Goal: Information Seeking & Learning: Find specific fact

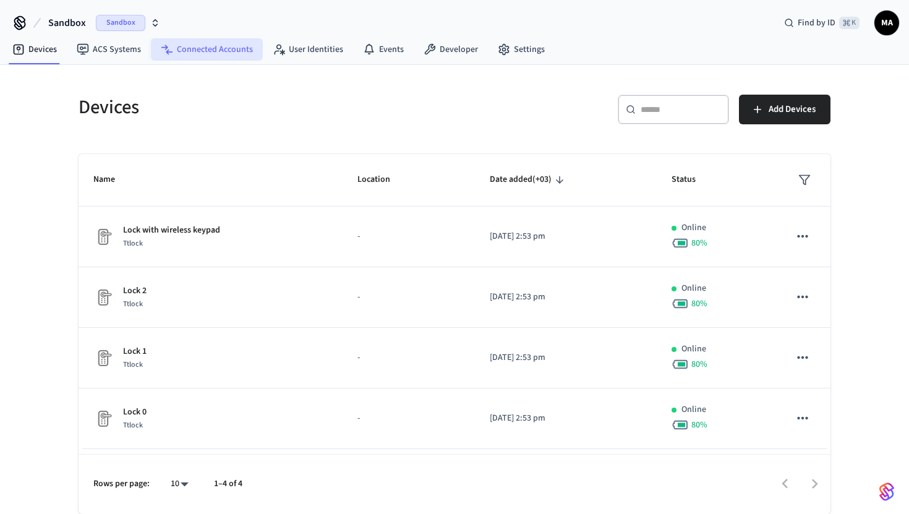
click at [227, 59] on link "Connected Accounts" at bounding box center [207, 49] width 112 height 22
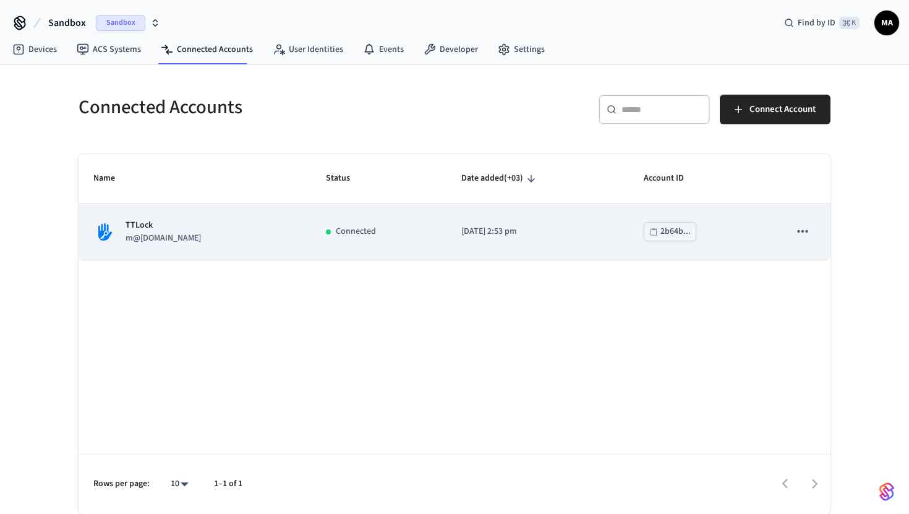
click at [741, 236] on td "2b64b..." at bounding box center [702, 231] width 146 height 56
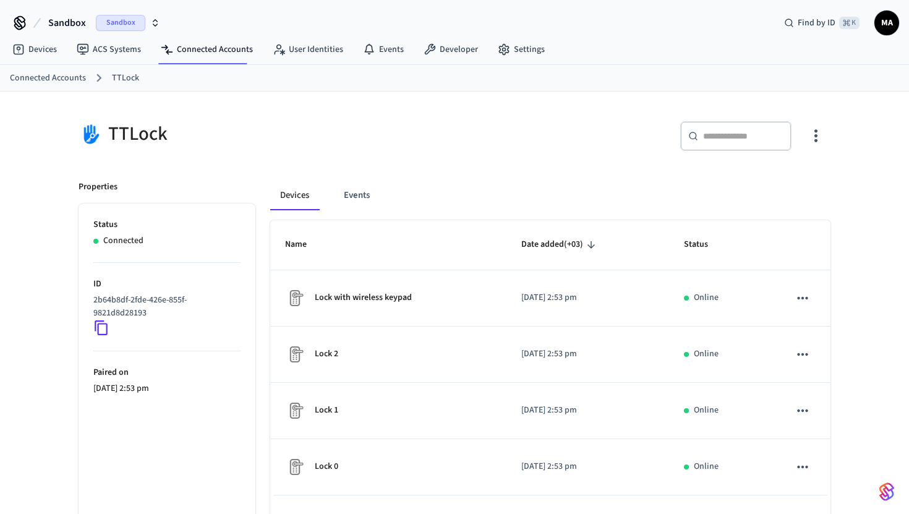
click at [209, 63] on div at bounding box center [202, 63] width 88 height 1
click at [209, 57] on link "Connected Accounts" at bounding box center [207, 49] width 112 height 22
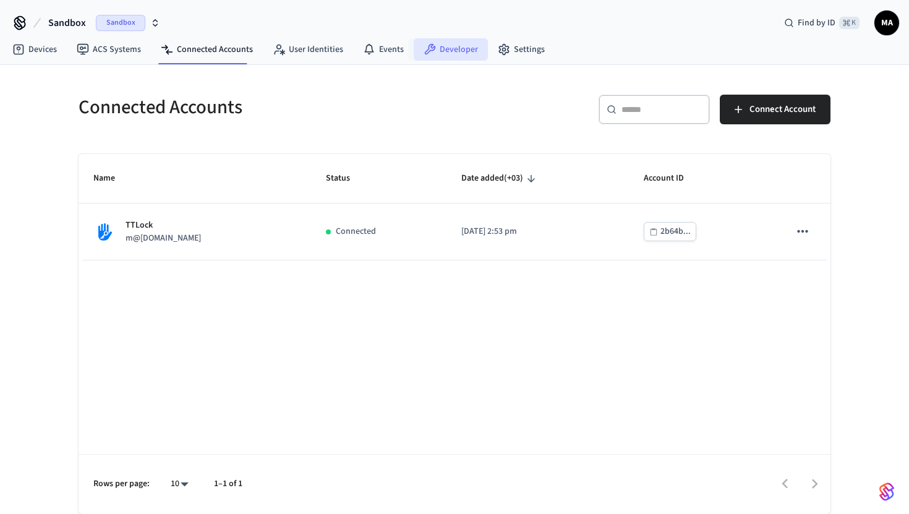
click at [448, 51] on link "Developer" at bounding box center [451, 49] width 74 height 22
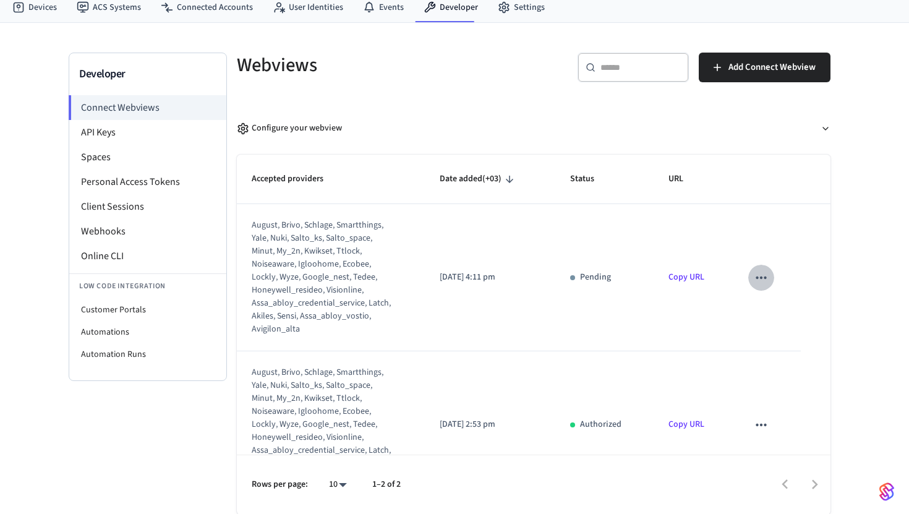
click at [766, 279] on icon "sticky table" at bounding box center [761, 278] width 16 height 16
click at [623, 218] on div at bounding box center [454, 257] width 909 height 514
click at [513, 260] on td "[DATE] 4:11 pm" at bounding box center [490, 277] width 130 height 147
click at [283, 274] on div "august, brivo, schlage, smartthings, yale, nuki, salto_ks, salto_space, minut, …" at bounding box center [323, 277] width 142 height 117
click at [531, 292] on td "[DATE] 4:11 pm" at bounding box center [490, 277] width 130 height 147
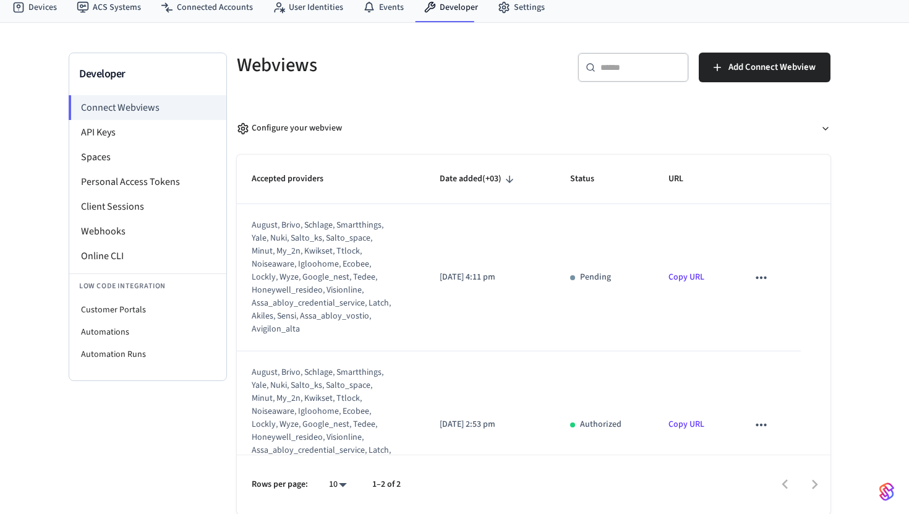
click at [693, 276] on link "Copy URL" at bounding box center [686, 277] width 36 height 12
click at [753, 283] on icon "sticky table" at bounding box center [761, 278] width 16 height 16
click at [770, 320] on icon at bounding box center [773, 317] width 10 height 10
click at [759, 275] on icon "sticky table" at bounding box center [761, 278] width 16 height 16
click at [765, 318] on li "Delete" at bounding box center [786, 317] width 56 height 33
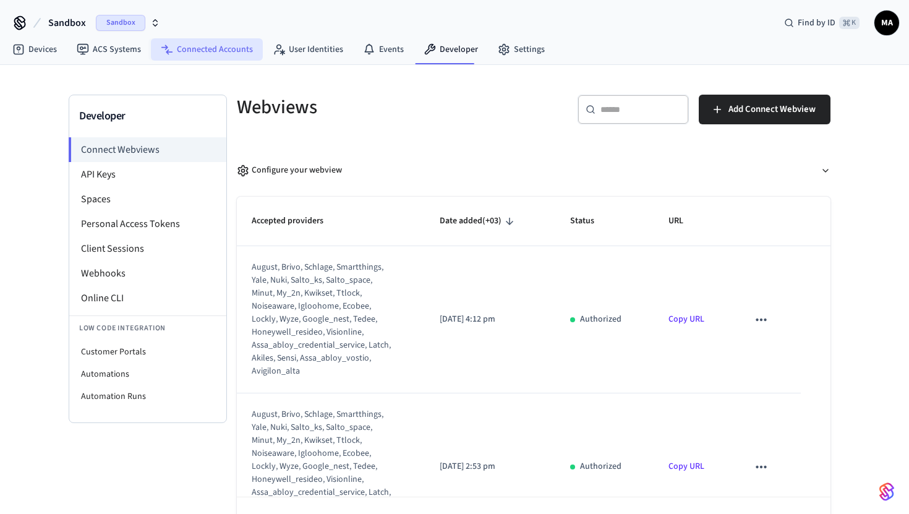
click at [217, 46] on link "Connected Accounts" at bounding box center [207, 49] width 112 height 22
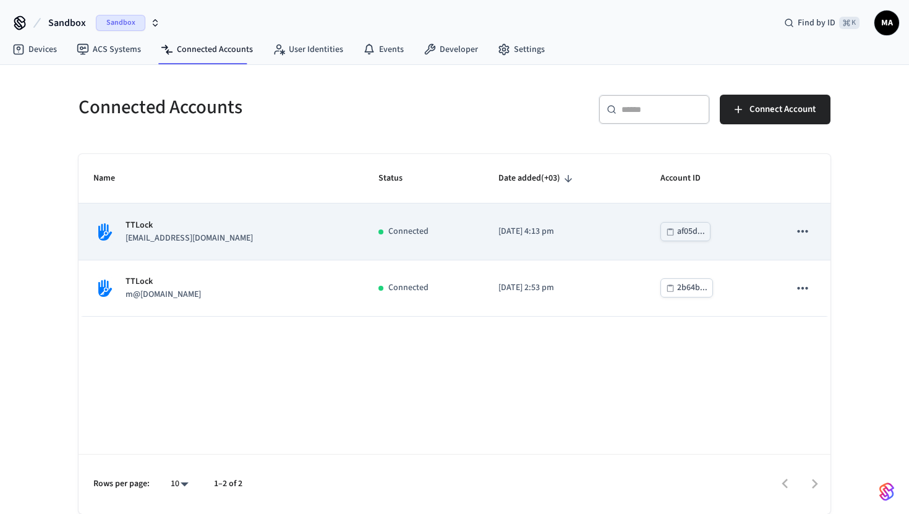
click at [518, 237] on p "[DATE] 4:13 pm" at bounding box center [564, 231] width 132 height 13
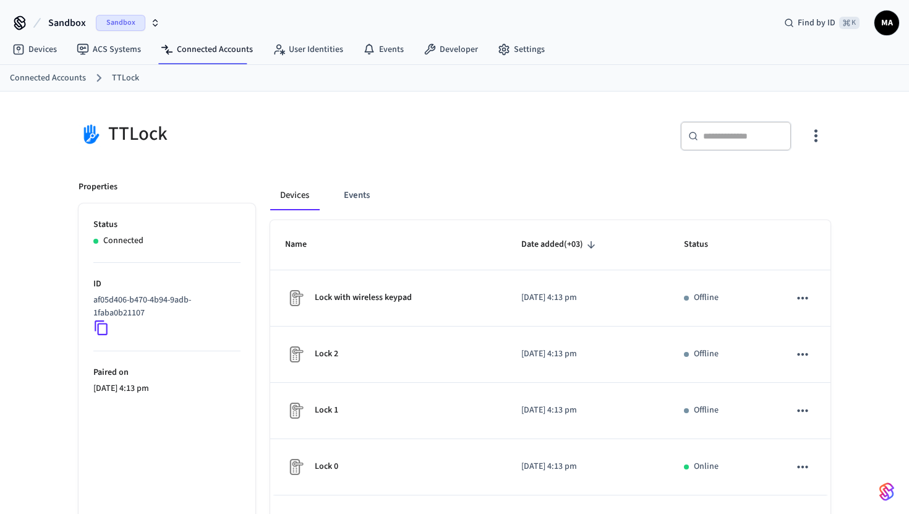
scroll to position [66, 0]
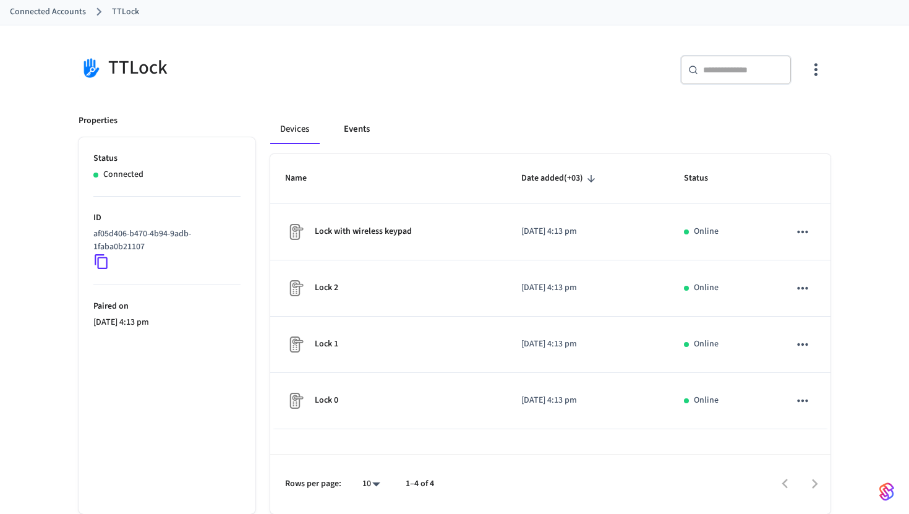
click at [358, 123] on button "Events" at bounding box center [357, 129] width 46 height 30
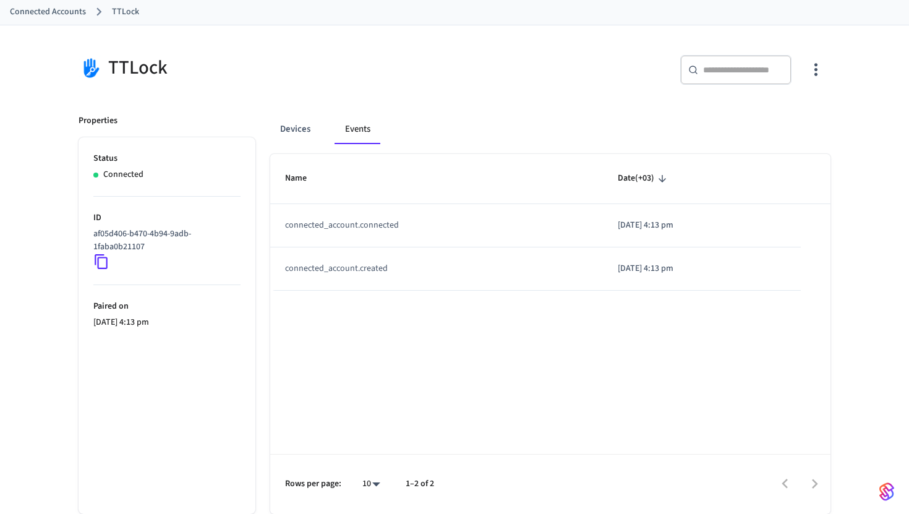
scroll to position [0, 0]
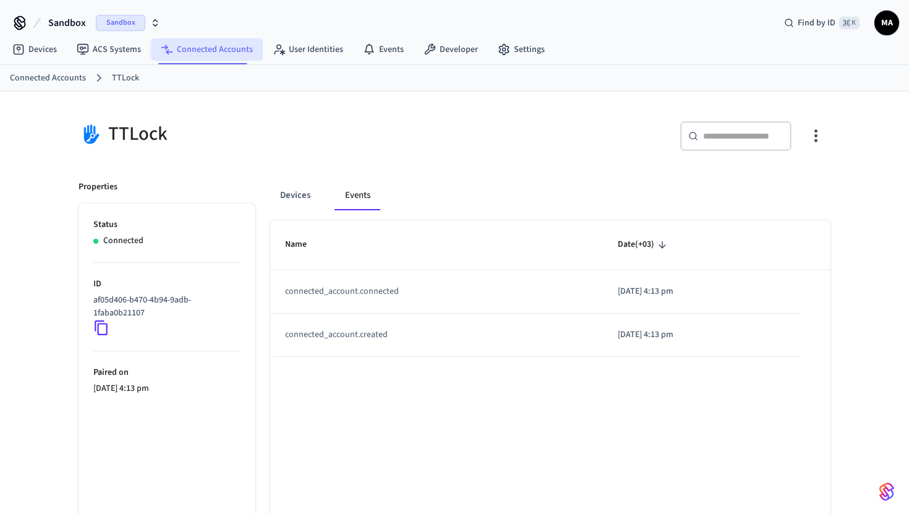
click at [207, 54] on link "Connected Accounts" at bounding box center [207, 49] width 112 height 22
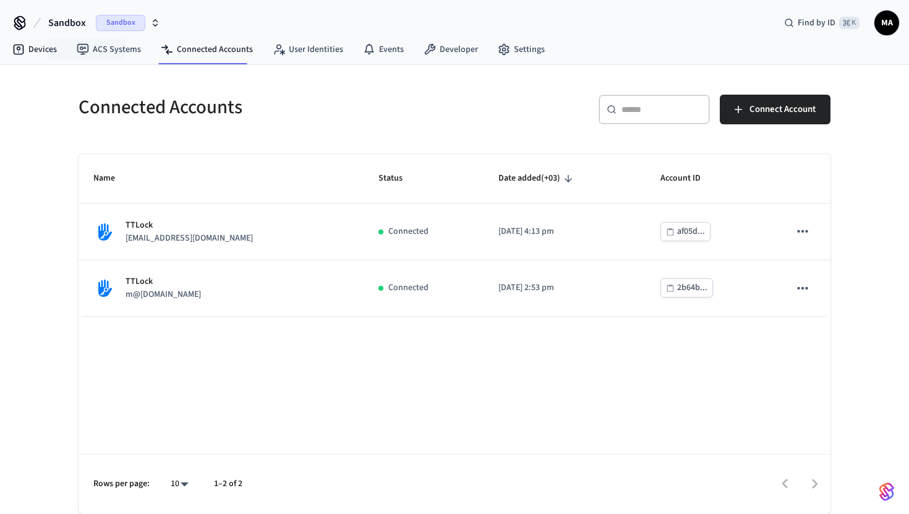
click at [31, 61] on nav "Devices ACS Systems Connected Accounts User Identities Events Developer Settings" at bounding box center [278, 50] width 552 height 28
click at [32, 54] on link "Devices" at bounding box center [34, 49] width 64 height 22
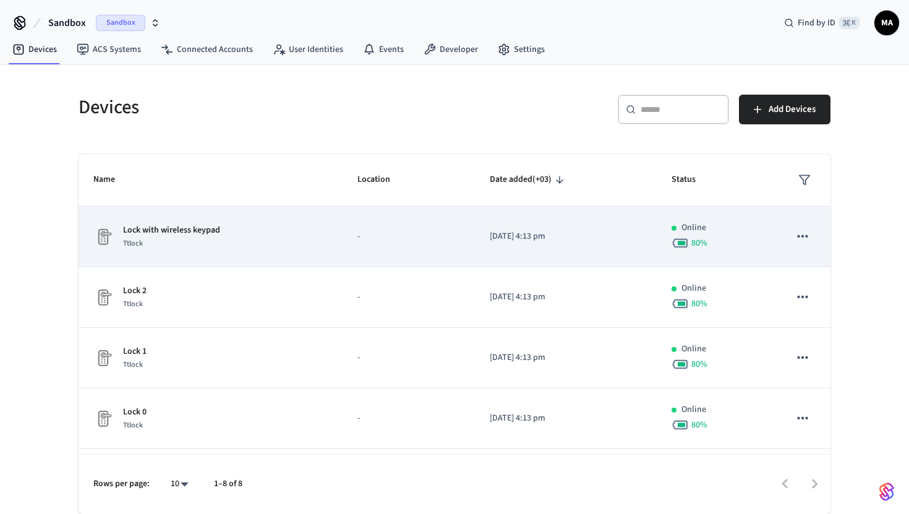
click at [425, 257] on td "-" at bounding box center [409, 237] width 132 height 61
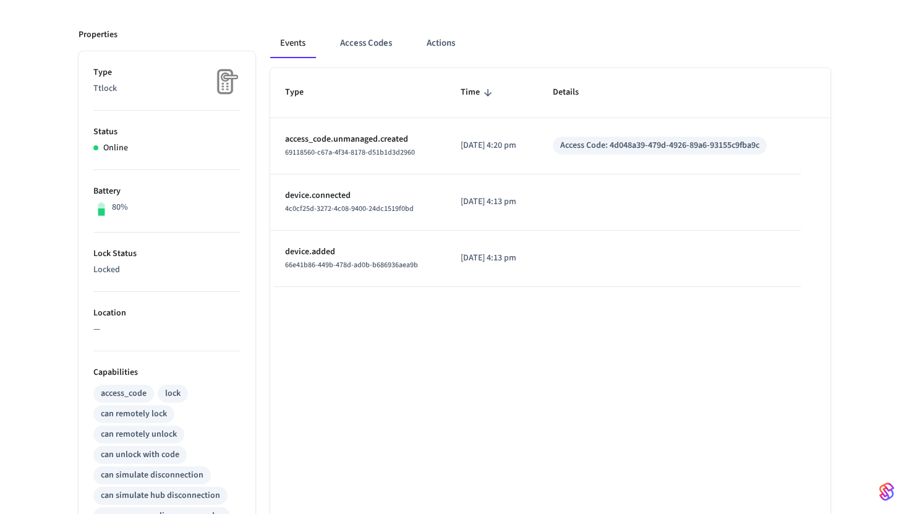
scroll to position [122, 0]
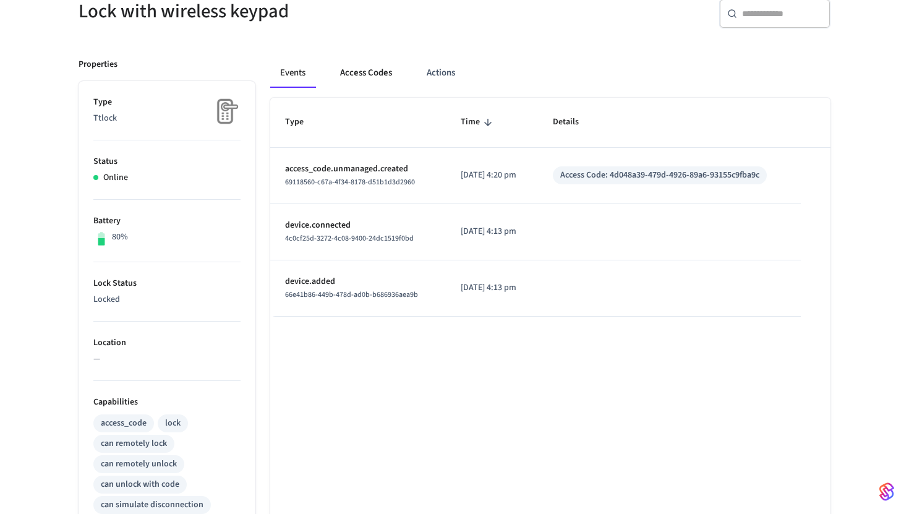
click at [370, 79] on button "Access Codes" at bounding box center [366, 73] width 72 height 30
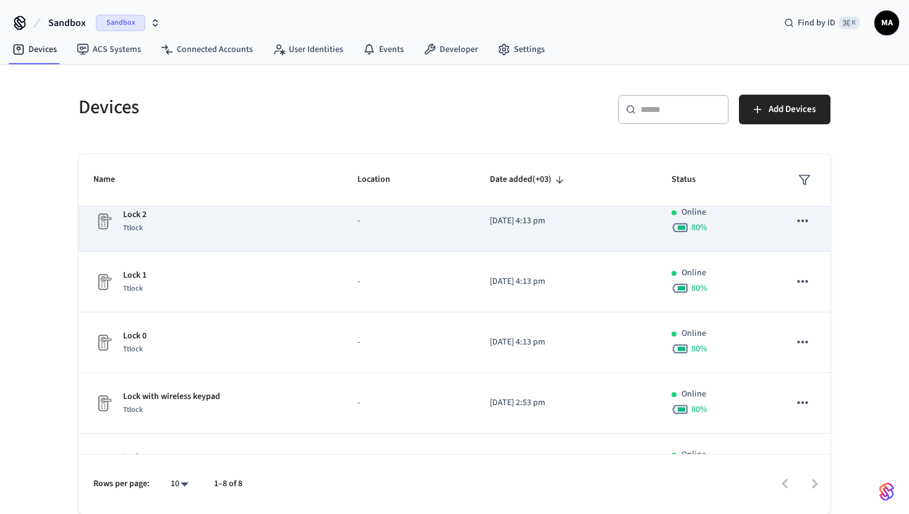
scroll to position [237, 0]
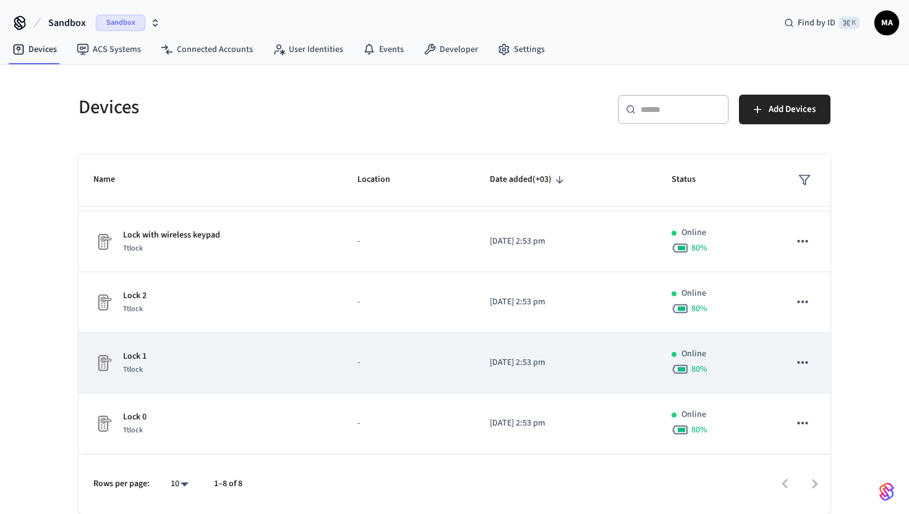
click at [167, 361] on div "Lock 1 Ttlock" at bounding box center [210, 363] width 234 height 26
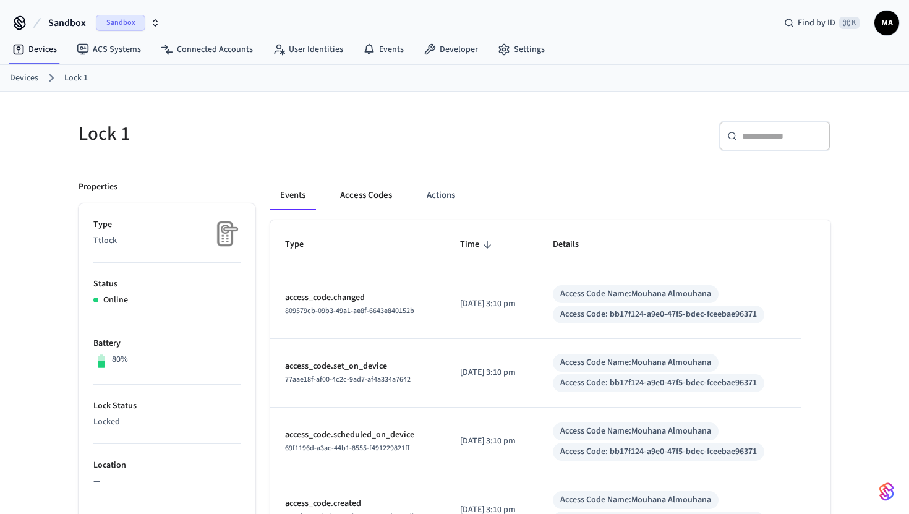
click at [362, 193] on button "Access Codes" at bounding box center [366, 196] width 72 height 30
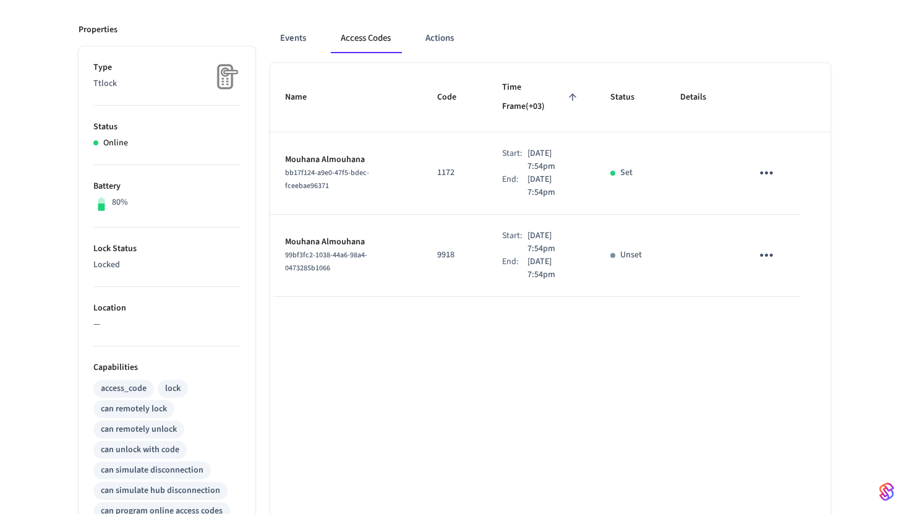
scroll to position [176, 0]
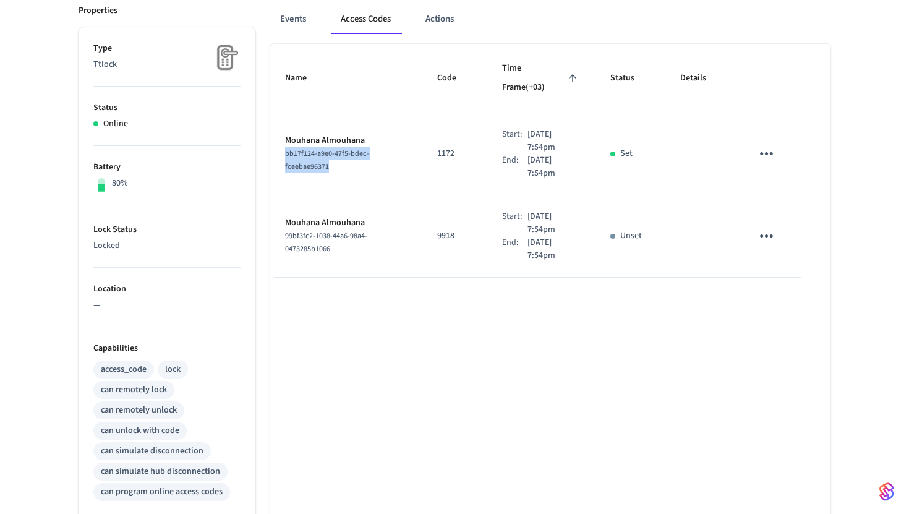
drag, startPoint x: 330, startPoint y: 149, endPoint x: 279, endPoint y: 140, distance: 51.5
click at [279, 140] on td "Mouhana Almouhana bb17f124-a9e0-47f5-bdec-fceebae96371" at bounding box center [346, 154] width 152 height 82
copy span "bb17f124-a9e0-47f5-bdec-fceebae96371"
click at [332, 149] on div "bb17f124-a9e0-47f5-bdec-fceebae96371" at bounding box center [346, 160] width 122 height 26
drag, startPoint x: 325, startPoint y: 148, endPoint x: 281, endPoint y: 136, distance: 46.2
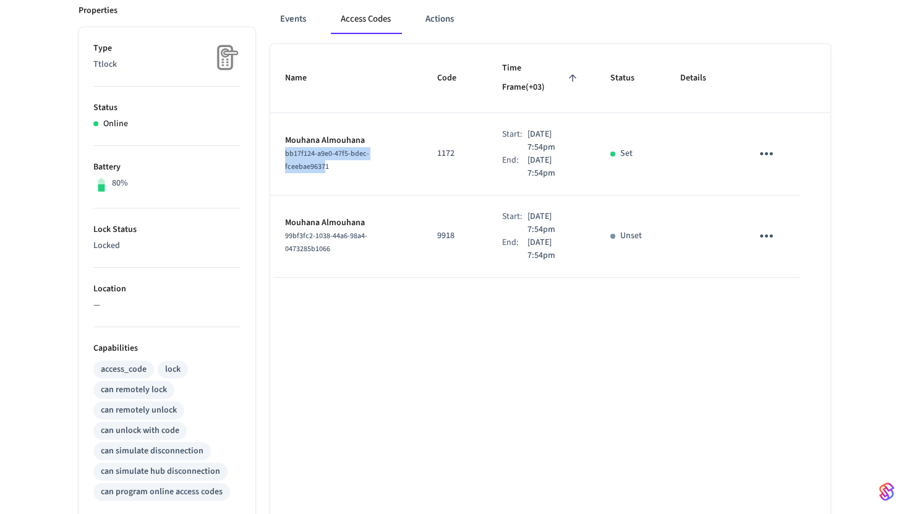
click at [281, 136] on td "Mouhana Almouhana bb17f124-a9e0-47f5-bdec-fceebae96371" at bounding box center [346, 154] width 152 height 82
click at [325, 148] on span "bb17f124-a9e0-47f5-bdec-fceebae96371" at bounding box center [327, 159] width 84 height 23
copy span "bb17f124-a9e0-47f5-bdec-fceebae96371"
